Goal: Task Accomplishment & Management: Complete application form

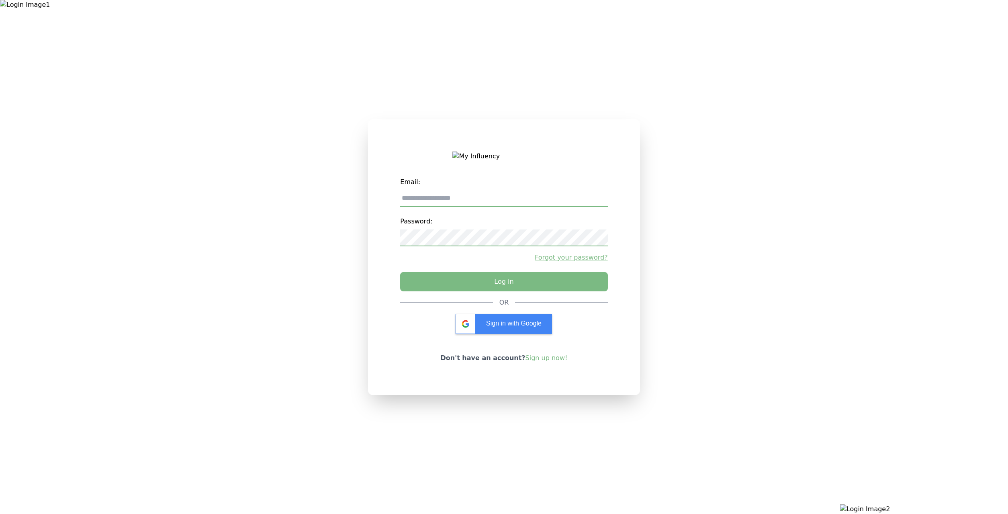
click at [530, 177] on label "Email:" at bounding box center [503, 182] width 207 height 16
click at [530, 189] on label "Email:" at bounding box center [503, 182] width 207 height 16
click at [529, 197] on input "email" at bounding box center [503, 198] width 207 height 17
type input "**********"
drag, startPoint x: 476, startPoint y: 273, endPoint x: 474, endPoint y: 290, distance: 16.2
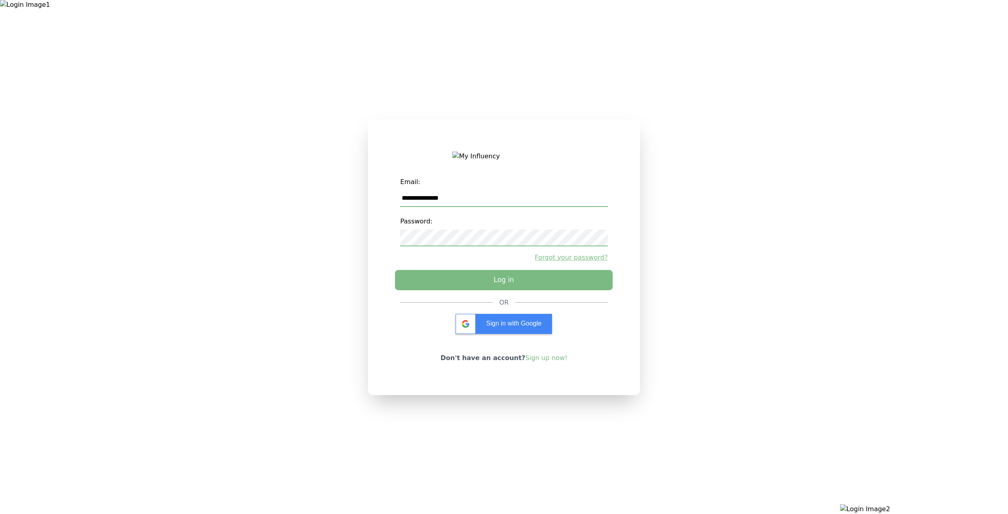
click at [476, 276] on div "**********" at bounding box center [503, 236] width 207 height 124
click at [474, 290] on button "Log in" at bounding box center [504, 279] width 218 height 20
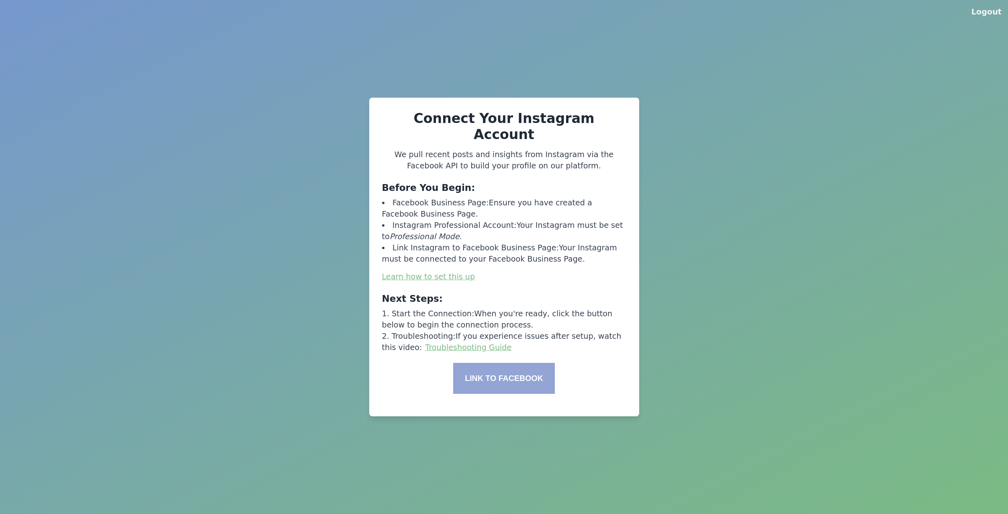
click at [492, 390] on div "Connect Your Instagram Account We pull recent posts and insights from Instagram…" at bounding box center [504, 257] width 270 height 318
click at [498, 375] on button "Link to Facebook" at bounding box center [504, 378] width 102 height 31
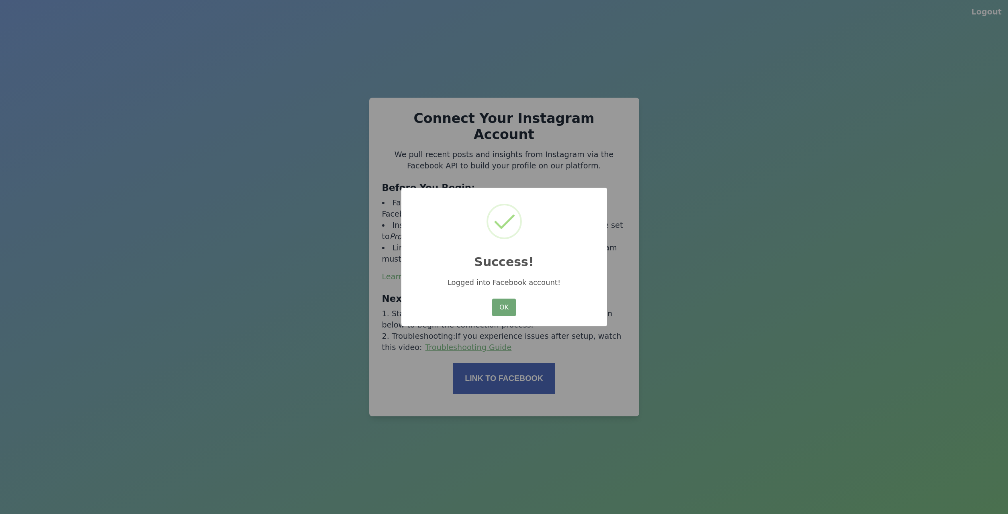
click at [510, 304] on button "OK" at bounding box center [503, 307] width 23 height 18
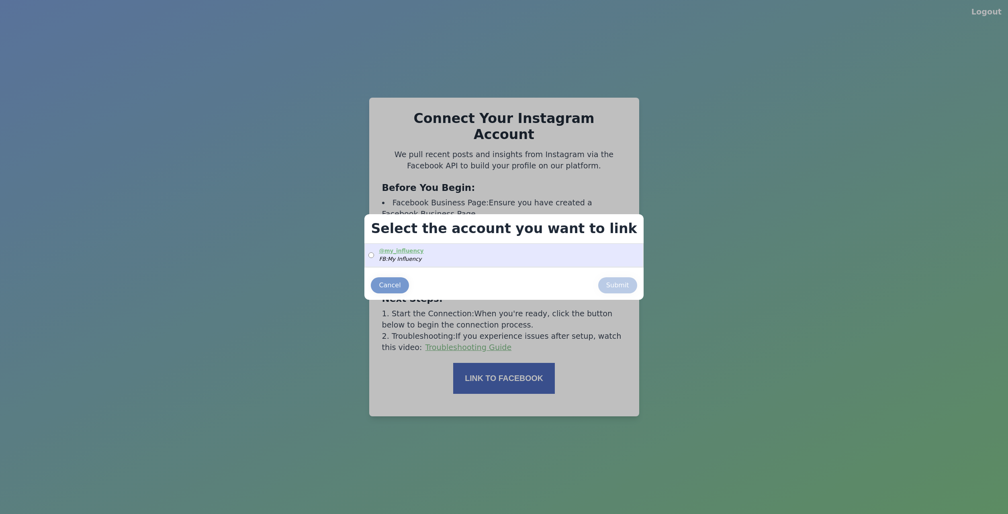
click at [500, 257] on label "@ my_influency FB: My Influency" at bounding box center [503, 255] width 277 height 22
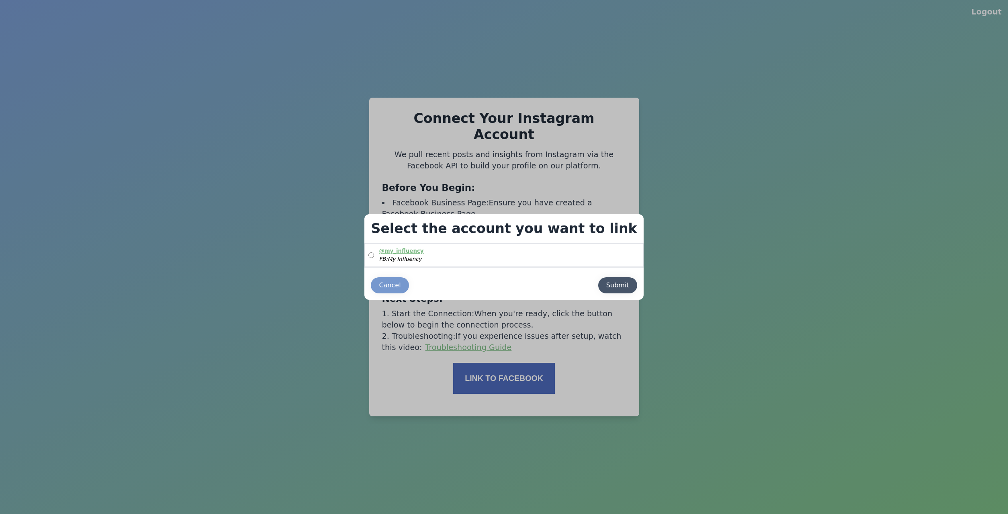
click at [606, 288] on div "Submit" at bounding box center [617, 285] width 23 height 10
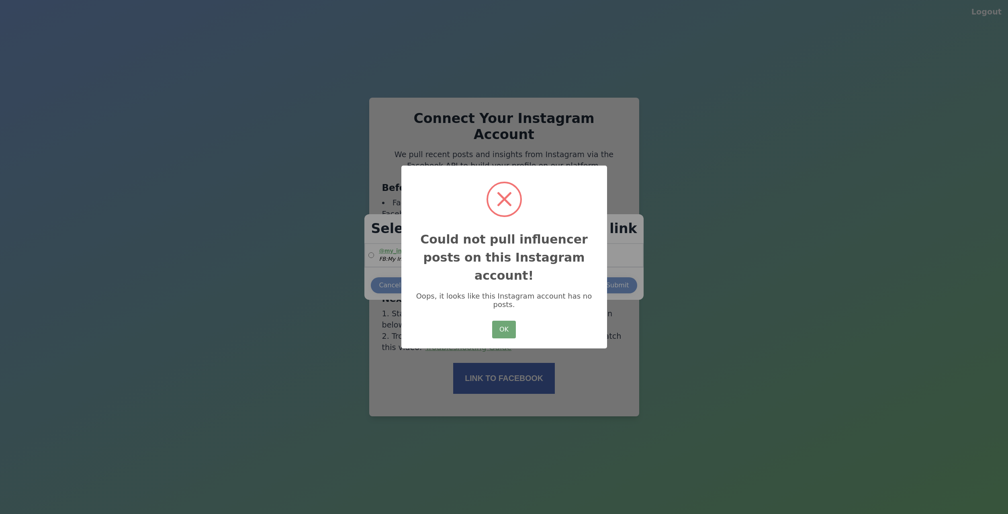
click at [506, 328] on button "OK" at bounding box center [503, 329] width 23 height 18
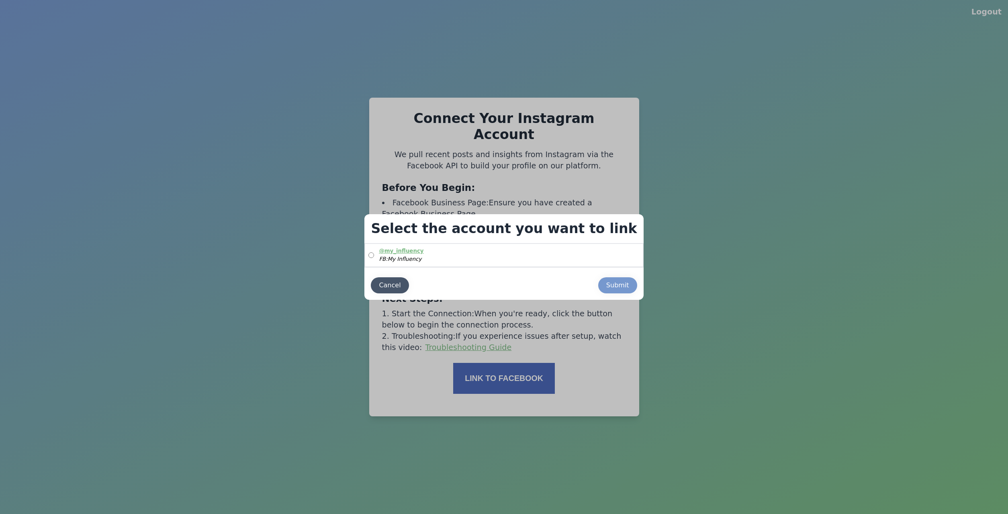
click at [408, 291] on button "Cancel" at bounding box center [390, 285] width 38 height 16
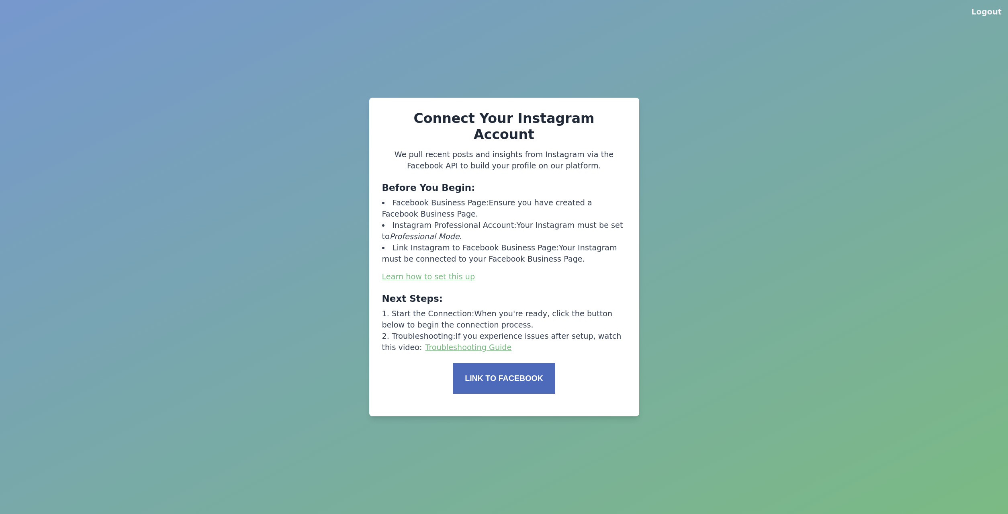
click at [640, 293] on div "Logout Connect Your Instagram Account We pull recent posts and insights from In…" at bounding box center [504, 257] width 1008 height 514
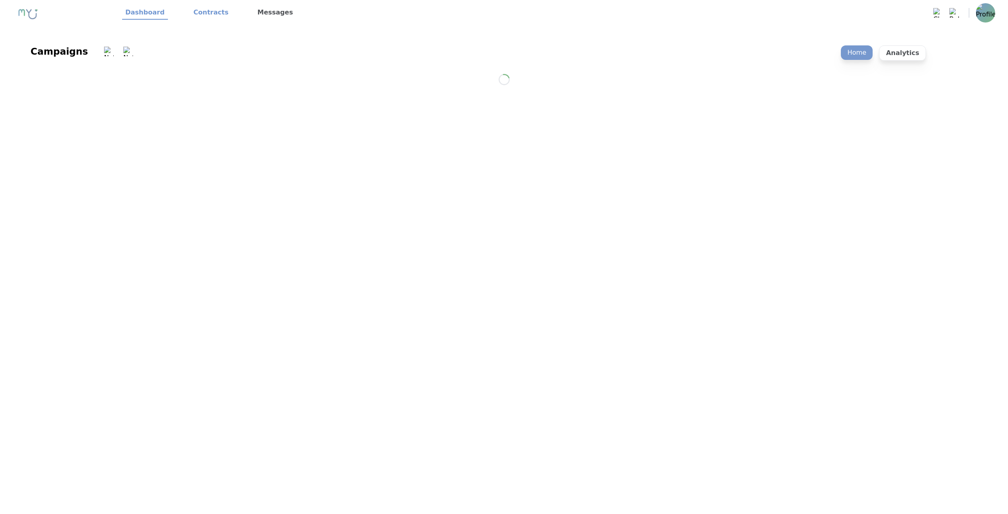
click at [204, 11] on link "Contracts" at bounding box center [210, 13] width 41 height 14
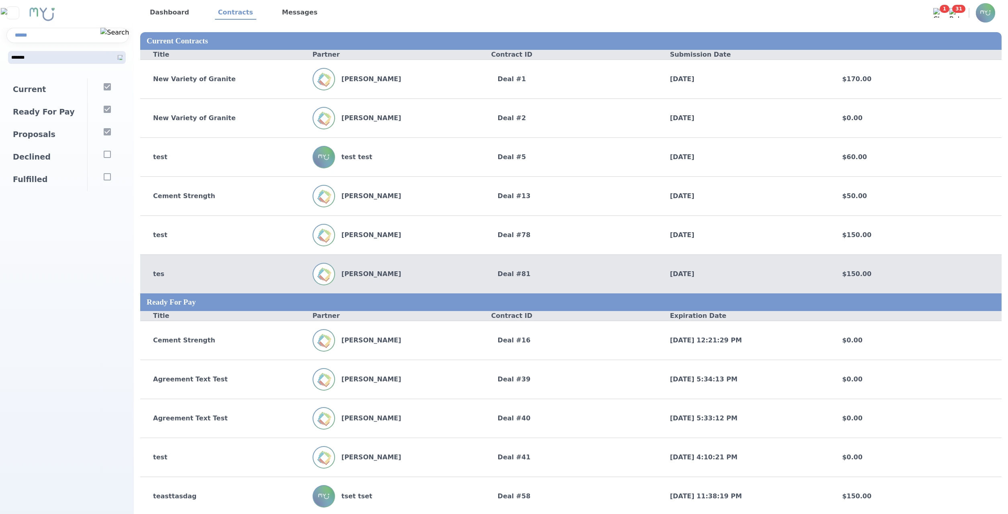
click at [410, 263] on div "John Doe" at bounding box center [398, 274] width 172 height 22
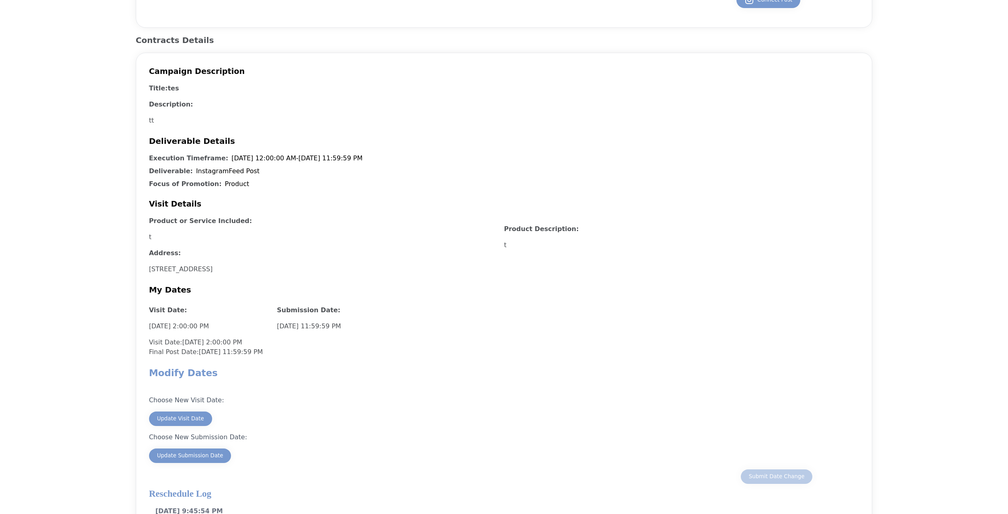
scroll to position [161, 0]
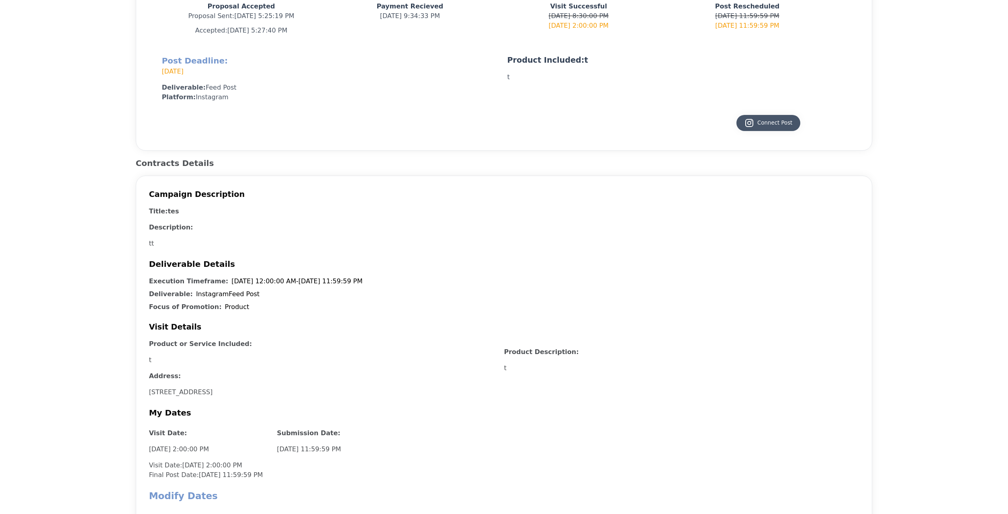
click at [776, 129] on button "Connect Post" at bounding box center [768, 123] width 64 height 16
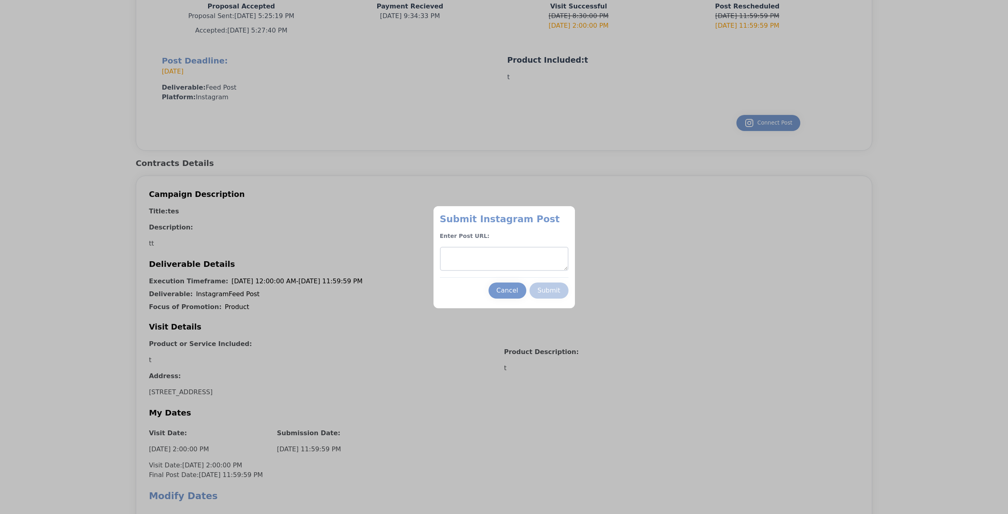
click at [487, 276] on div "Submit Instagram Post Enter Post URL: Cancel Submit" at bounding box center [503, 255] width 141 height 99
click at [494, 263] on textarea at bounding box center [504, 259] width 129 height 24
paste textarea "**********"
type textarea "**********"
drag, startPoint x: 553, startPoint y: 284, endPoint x: 526, endPoint y: 261, distance: 35.0
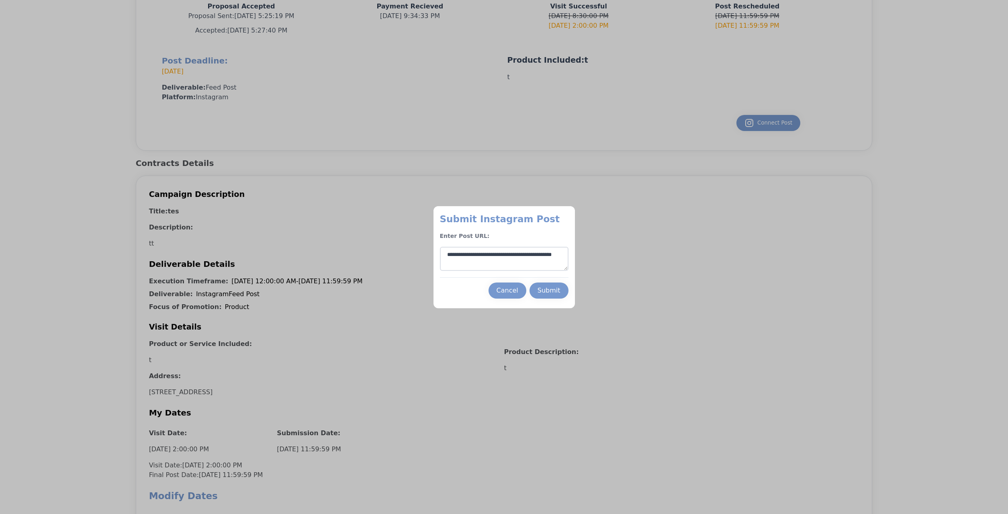
click at [526, 261] on div "**********" at bounding box center [503, 255] width 141 height 99
click at [536, 287] on button "Submit" at bounding box center [548, 290] width 39 height 16
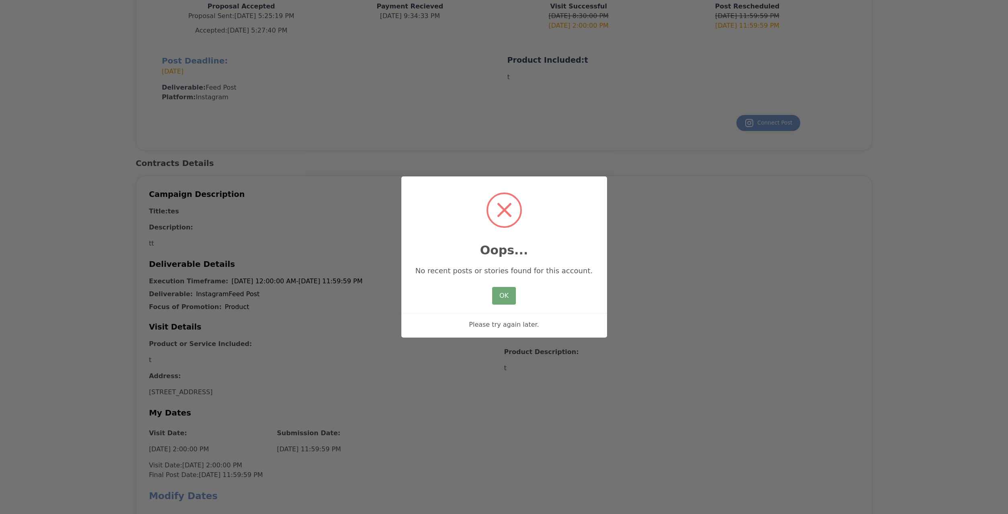
click at [506, 295] on button "OK" at bounding box center [503, 296] width 23 height 18
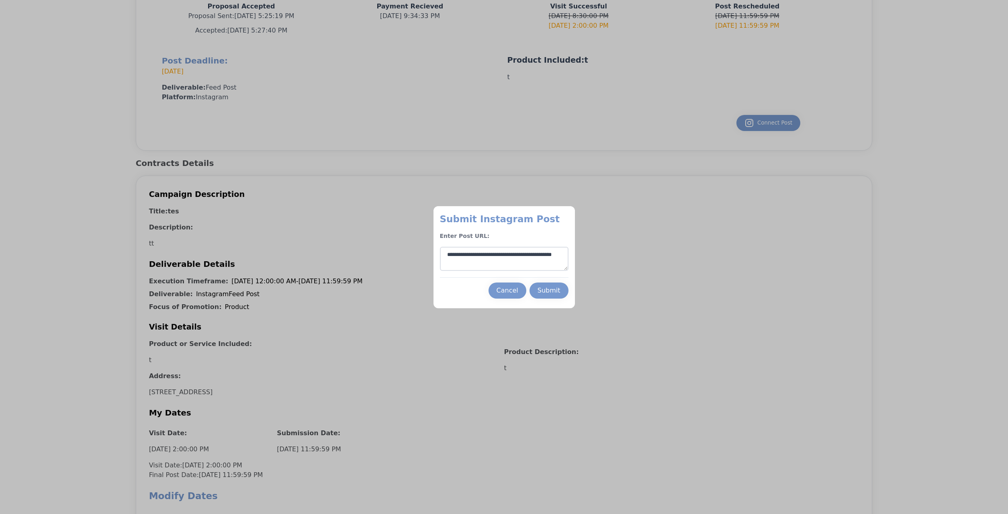
click at [517, 264] on textarea "**********" at bounding box center [504, 259] width 129 height 24
click at [541, 288] on div "Submit" at bounding box center [548, 291] width 23 height 10
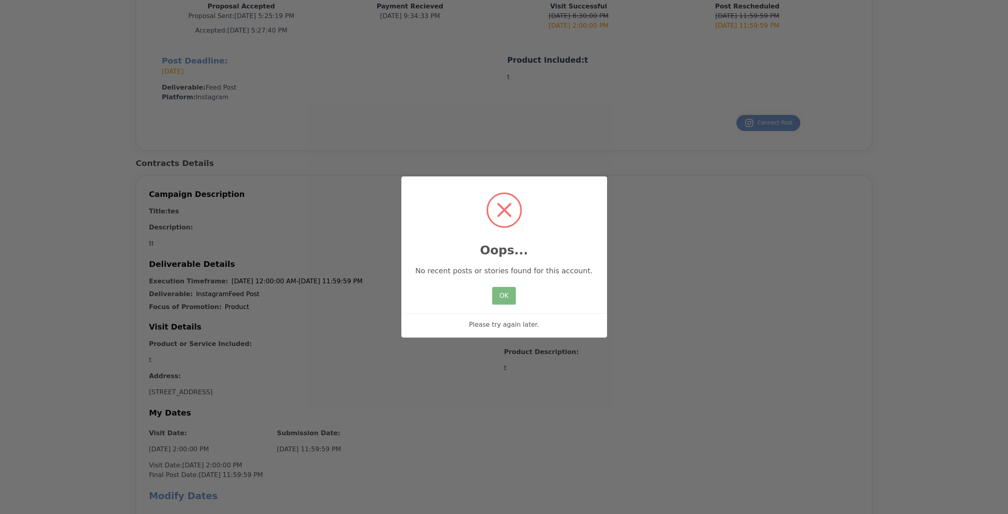
click at [500, 306] on div "OK No Cancel" at bounding box center [503, 296] width 27 height 22
click at [508, 295] on button "OK" at bounding box center [503, 296] width 23 height 18
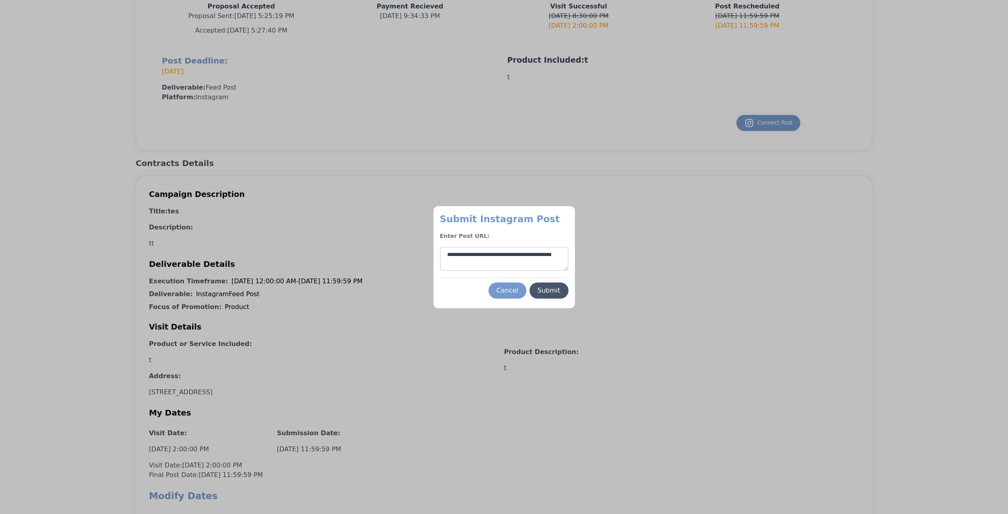
click at [549, 285] on button "Submit" at bounding box center [548, 290] width 39 height 16
click at [547, 285] on button "Submit" at bounding box center [548, 290] width 39 height 16
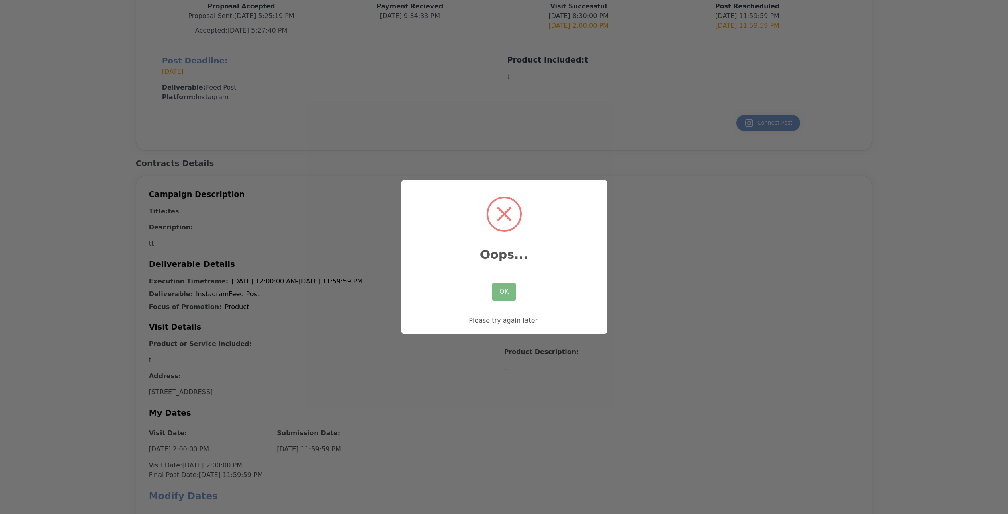
click at [477, 271] on div at bounding box center [504, 267] width 206 height 9
click at [502, 292] on button "OK" at bounding box center [503, 292] width 23 height 18
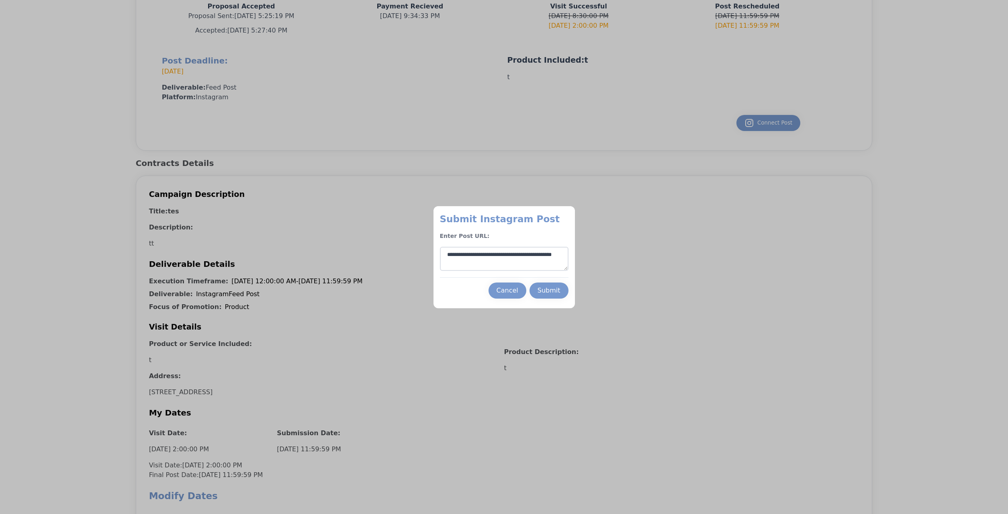
click at [520, 266] on textarea "**********" at bounding box center [504, 259] width 129 height 24
click at [555, 292] on div "Submit" at bounding box center [548, 291] width 23 height 10
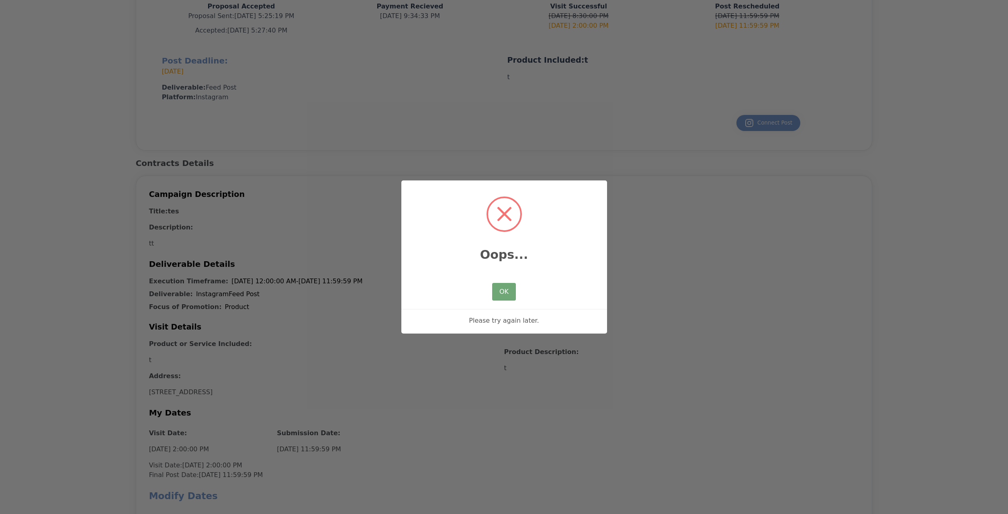
click at [502, 292] on button "OK" at bounding box center [503, 292] width 23 height 18
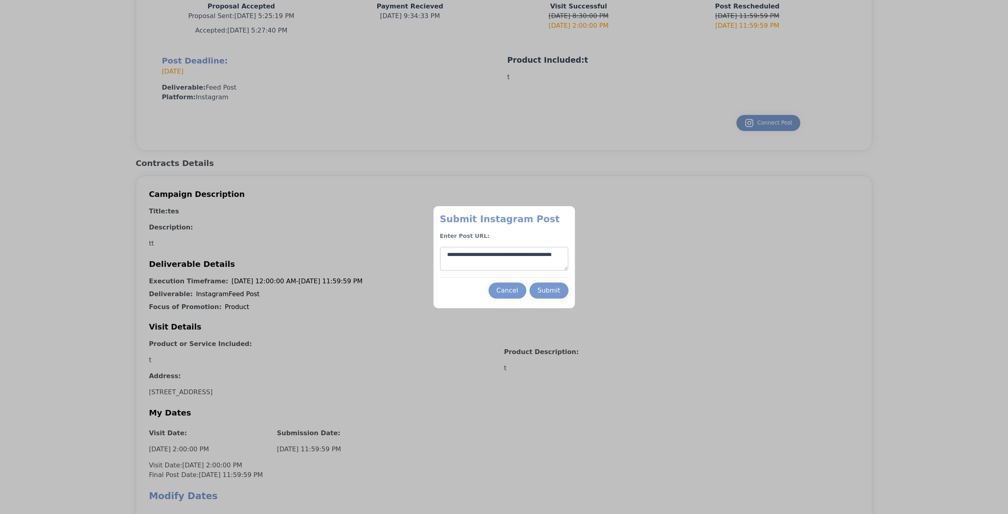
click at [541, 289] on div "Submit" at bounding box center [548, 291] width 23 height 10
click at [555, 289] on div "Submit" at bounding box center [548, 291] width 23 height 10
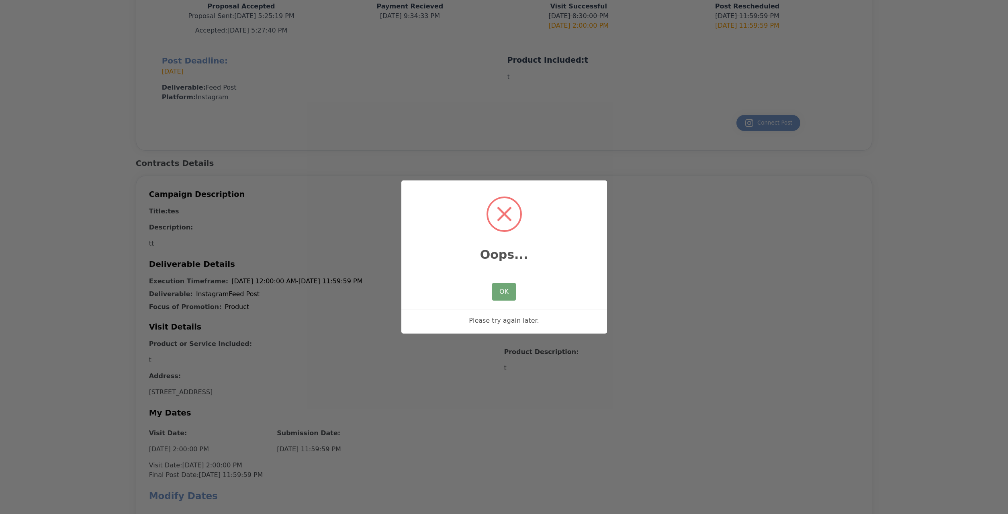
click at [499, 289] on button "OK" at bounding box center [503, 292] width 23 height 18
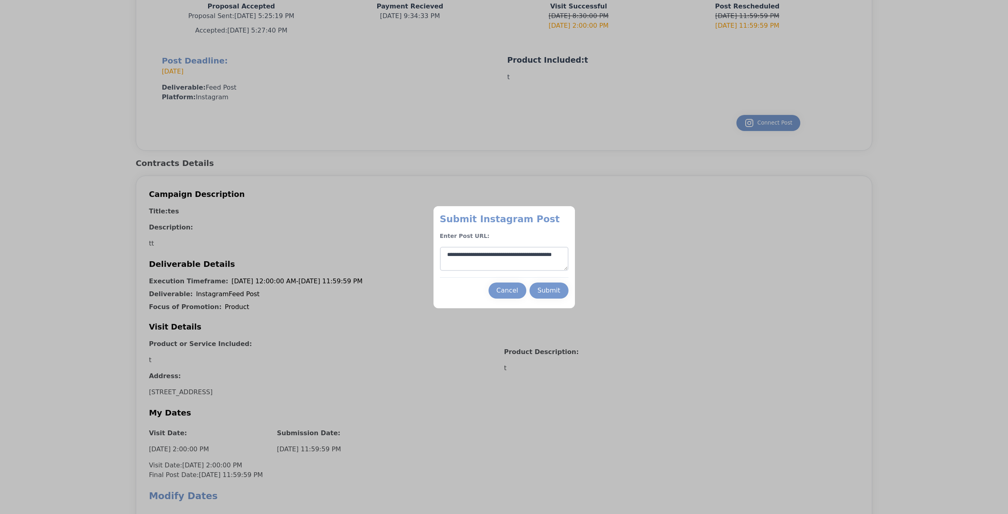
click at [546, 291] on div "Submit" at bounding box center [548, 291] width 23 height 10
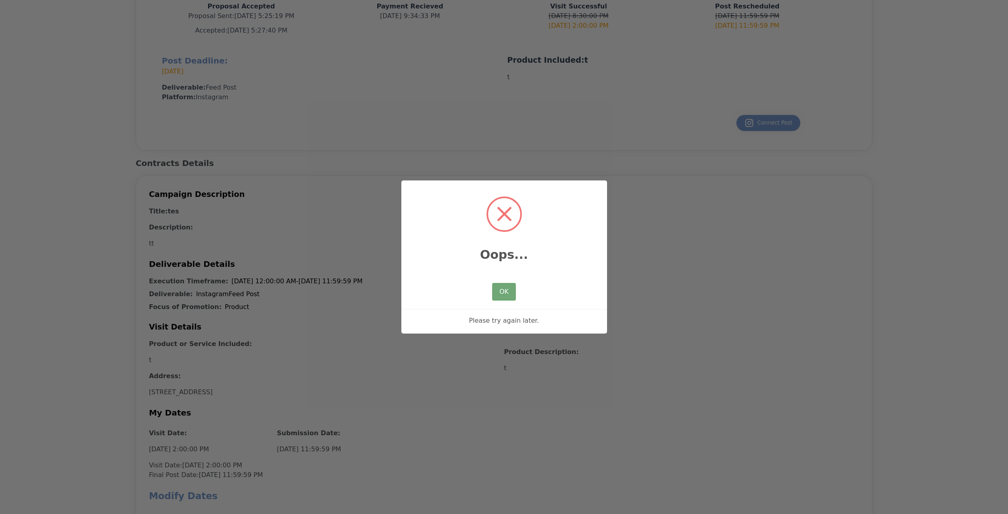
click at [504, 288] on button "OK" at bounding box center [503, 292] width 23 height 18
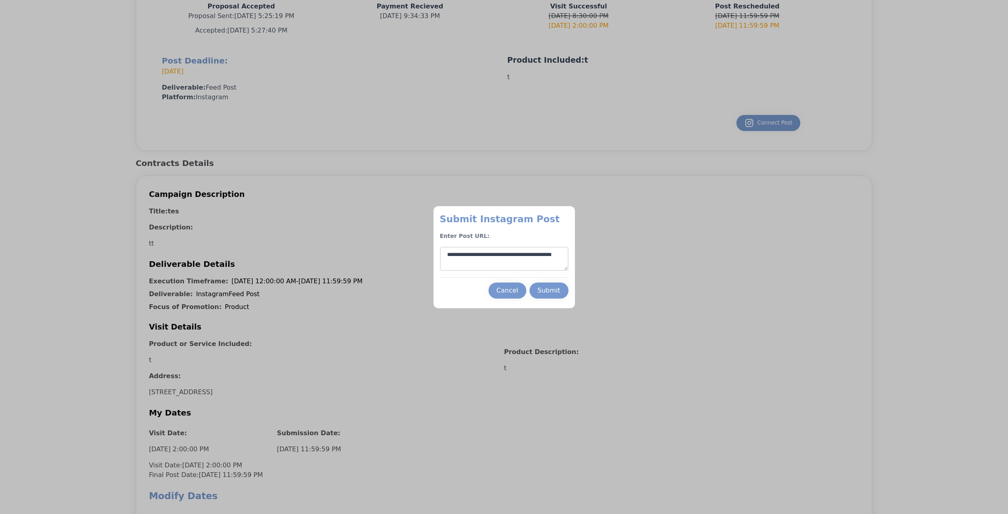
click at [547, 290] on div "Submit" at bounding box center [548, 291] width 23 height 10
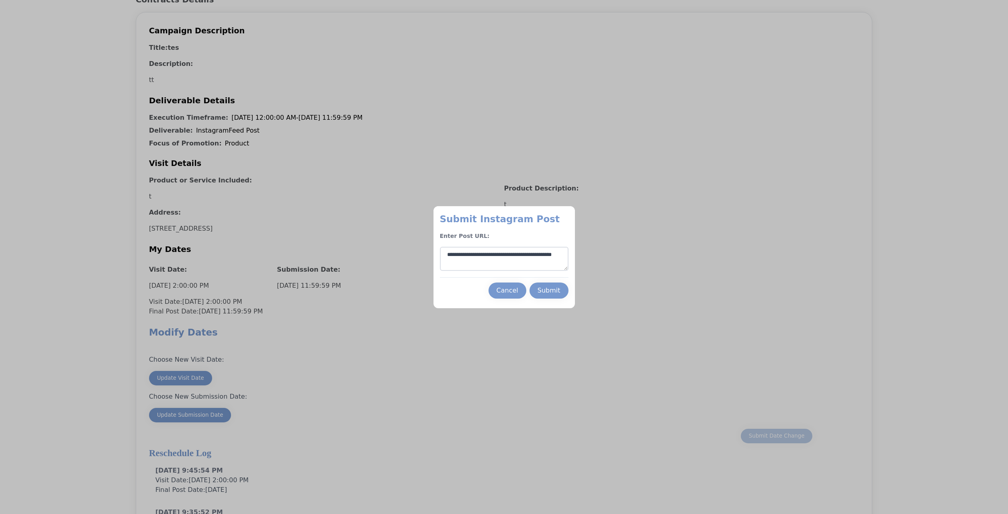
scroll to position [325, 0]
click at [550, 286] on div "Submit" at bounding box center [548, 291] width 23 height 10
click at [556, 294] on div "Submit" at bounding box center [548, 291] width 23 height 10
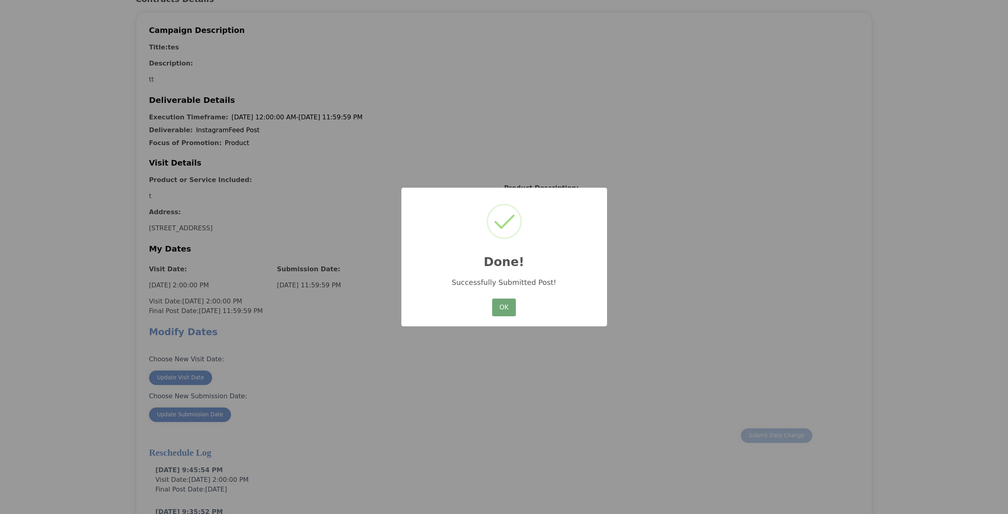
click at [502, 308] on button "OK" at bounding box center [503, 307] width 23 height 18
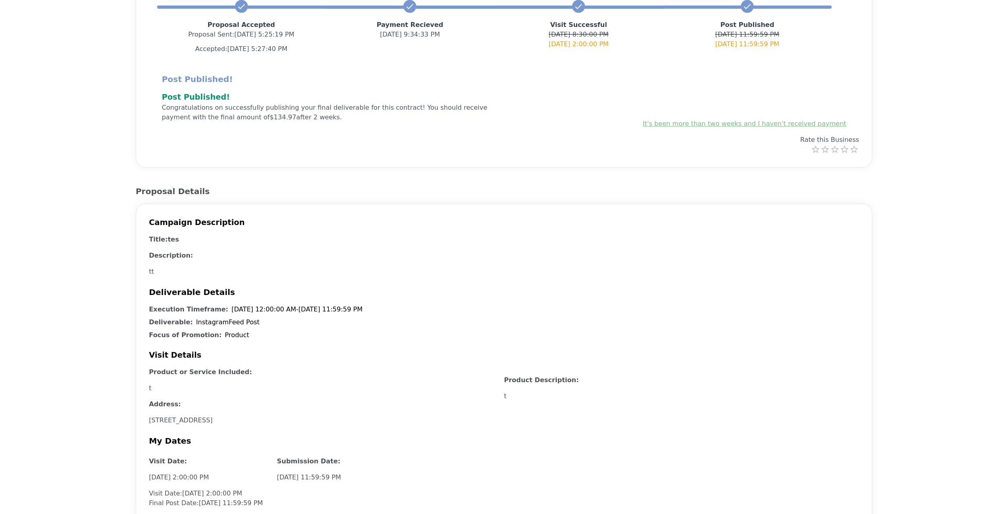
scroll to position [161, 0]
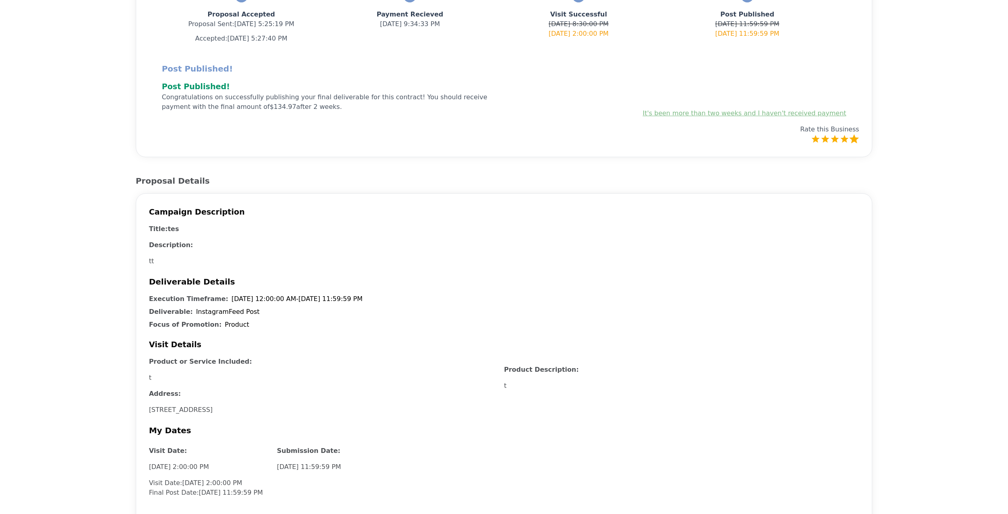
click at [854, 141] on label "5 Stars" at bounding box center [854, 139] width 10 height 10
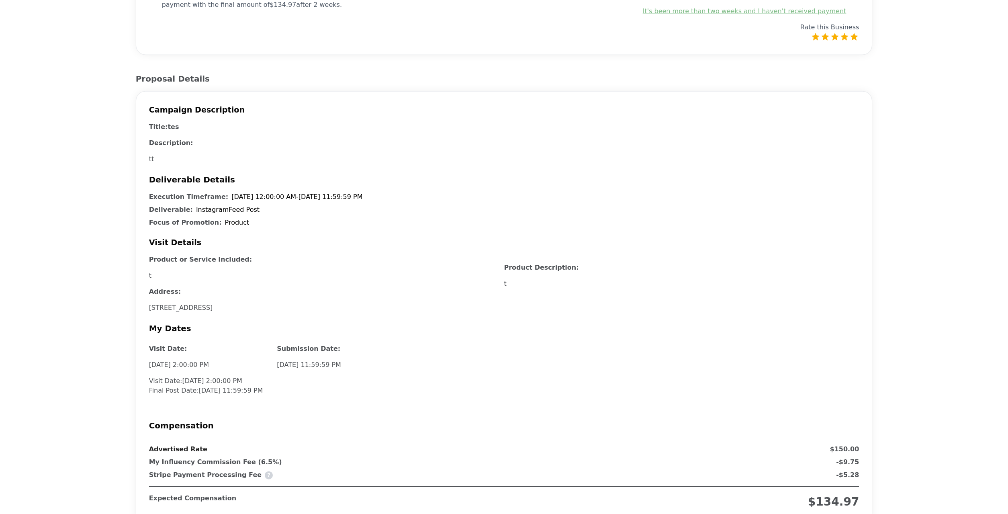
scroll to position [301, 0]
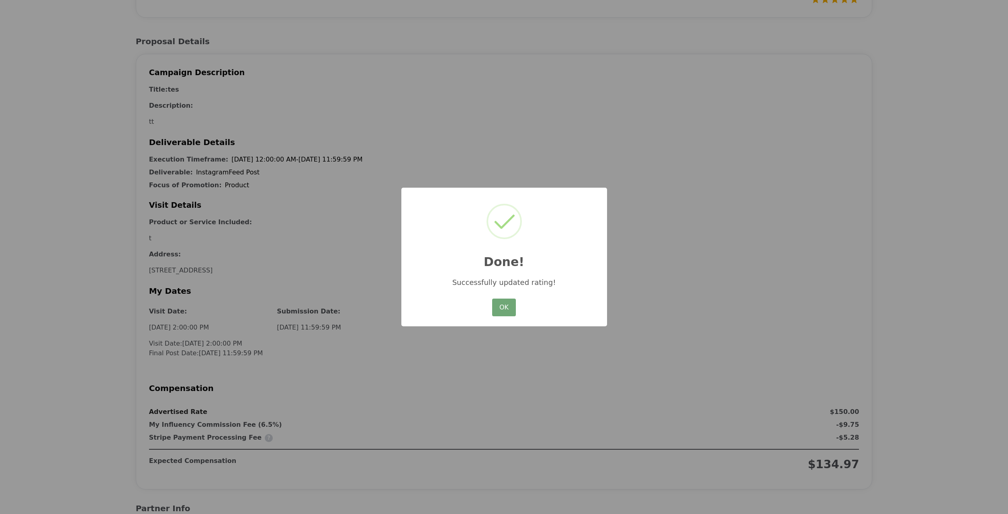
click at [515, 308] on button "OK" at bounding box center [503, 307] width 23 height 18
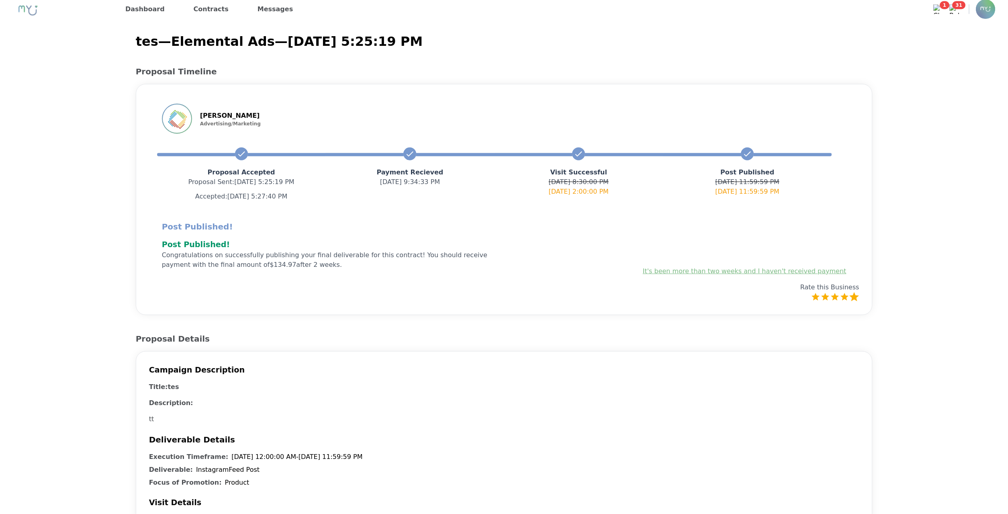
scroll to position [0, 0]
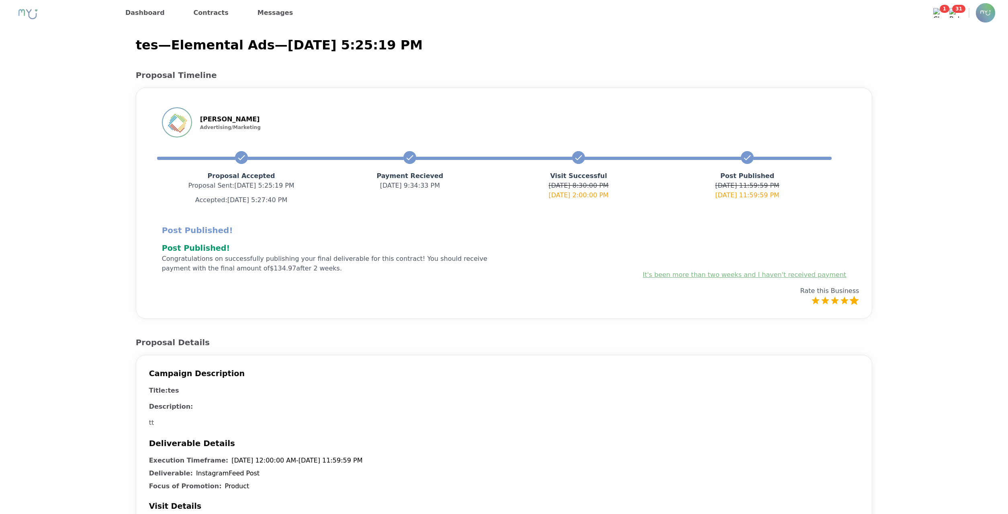
click at [693, 279] on div "It's been more than two weeks and I haven't received payment" at bounding box center [745, 275] width 204 height 10
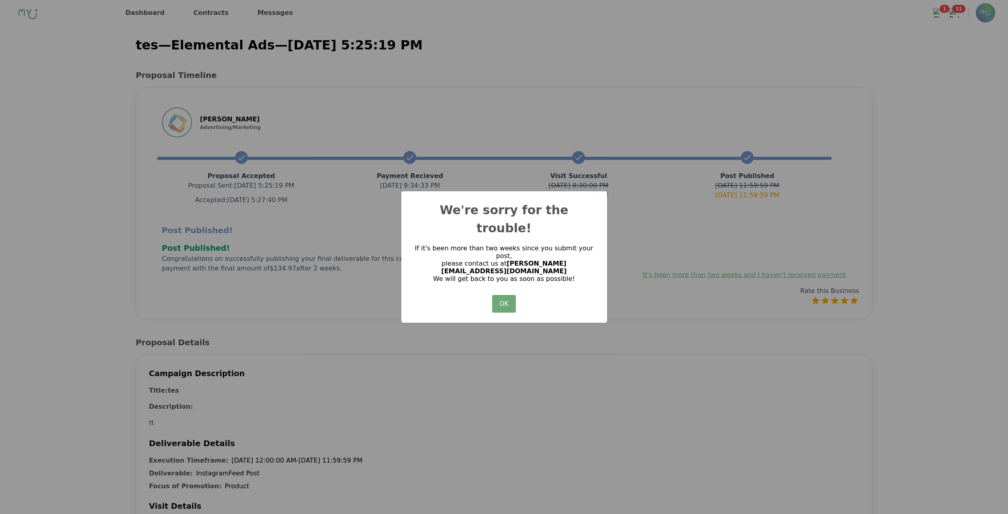
click at [501, 295] on button "OK" at bounding box center [503, 304] width 23 height 18
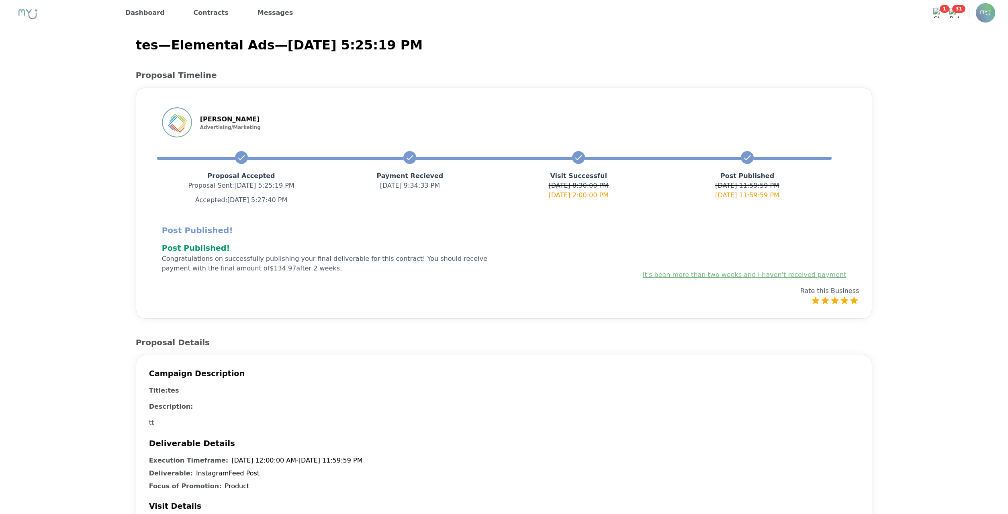
click at [141, 12] on link "Dashboard" at bounding box center [145, 12] width 46 height 13
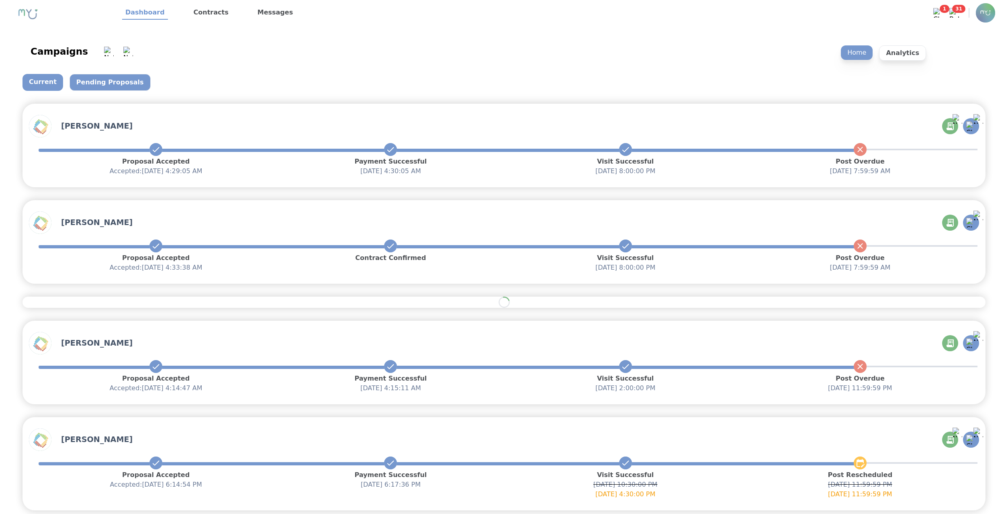
click at [104, 84] on p "Pending Proposals" at bounding box center [109, 82] width 81 height 17
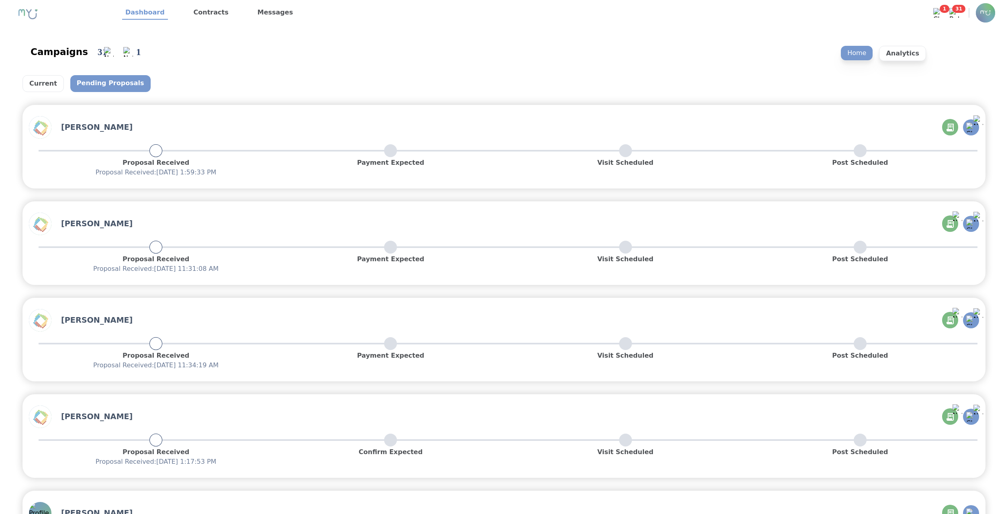
click at [573, 46] on div "Campaigns 31 1 Home Analytics" at bounding box center [503, 51] width 963 height 33
